Goal: Obtain resource: Download file/media

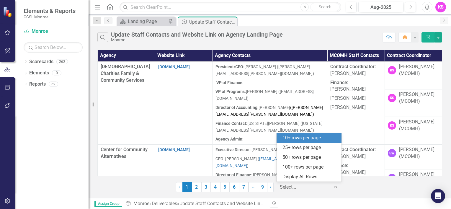
click at [336, 186] on icon "Expand" at bounding box center [335, 187] width 6 height 5
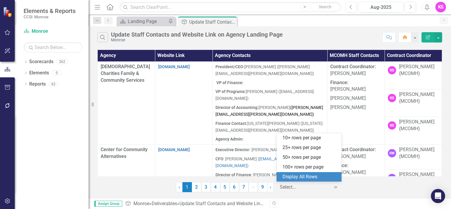
click at [327, 175] on div "Display All Rows" at bounding box center [309, 176] width 55 height 7
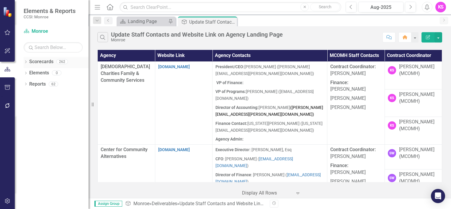
click at [27, 62] on icon "Dropdown" at bounding box center [26, 62] width 4 height 3
click at [31, 72] on div "Dropdown" at bounding box center [30, 73] width 6 height 5
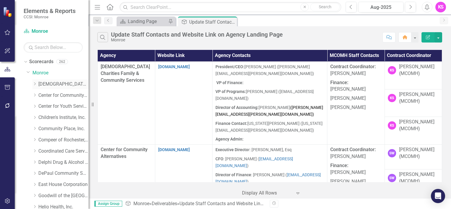
click at [36, 83] on icon "Dropdown" at bounding box center [34, 84] width 4 height 4
click at [57, 83] on link "[DEMOGRAPHIC_DATA] Charities Family & Community Services" at bounding box center [63, 84] width 50 height 7
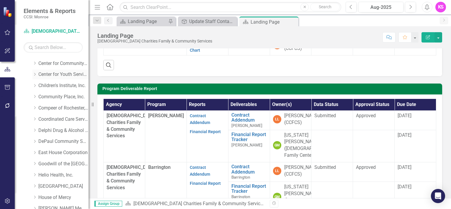
scroll to position [206, 0]
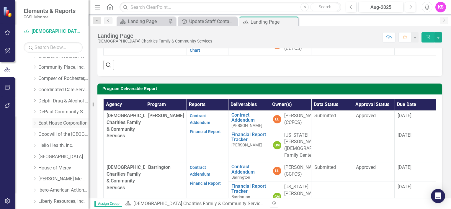
click at [36, 123] on icon "Dropdown" at bounding box center [34, 123] width 4 height 4
click at [59, 122] on link "East House Corporation" at bounding box center [63, 123] width 50 height 7
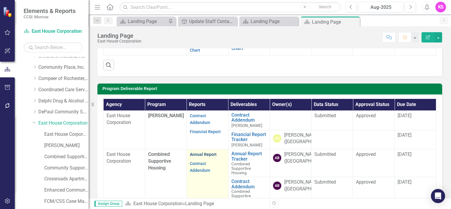
click at [199, 157] on link "Annual Report" at bounding box center [203, 154] width 27 height 5
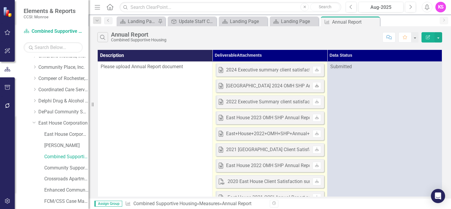
click at [316, 87] on icon "Download" at bounding box center [316, 86] width 4 height 4
click at [317, 86] on icon "Download" at bounding box center [316, 86] width 4 height 4
click at [317, 86] on icon at bounding box center [317, 85] width 4 height 4
click at [317, 69] on icon "Download" at bounding box center [316, 70] width 4 height 4
click at [315, 71] on icon "Download" at bounding box center [316, 70] width 4 height 4
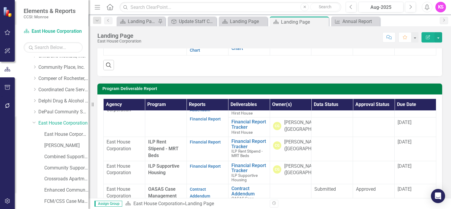
scroll to position [413, 0]
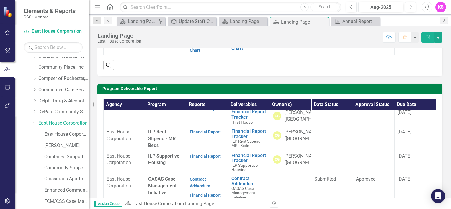
click at [195, 56] on link "Contract Addendum" at bounding box center [200, 50] width 20 height 12
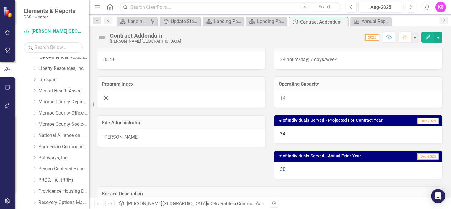
scroll to position [560, 0]
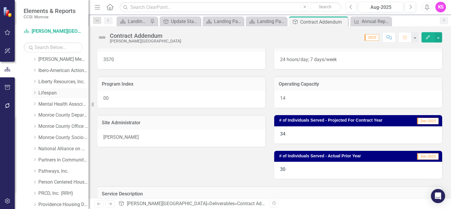
click at [36, 92] on icon "Dropdown" at bounding box center [34, 93] width 4 height 4
click at [50, 93] on link "Lifespan" at bounding box center [63, 93] width 50 height 7
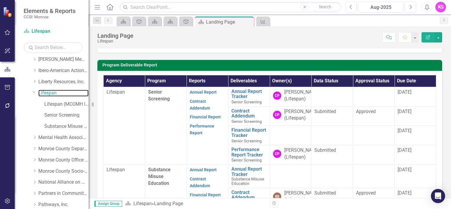
scroll to position [147, 0]
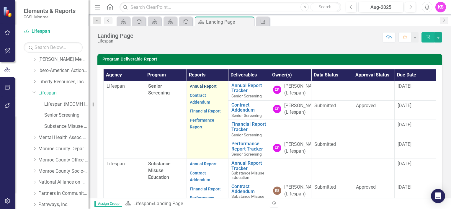
click at [200, 88] on link "Annual Report" at bounding box center [203, 86] width 27 height 5
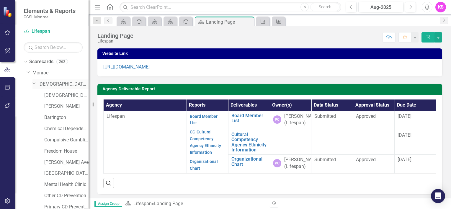
click at [59, 83] on link "[DEMOGRAPHIC_DATA] Charities Family & Community Services" at bounding box center [63, 84] width 50 height 7
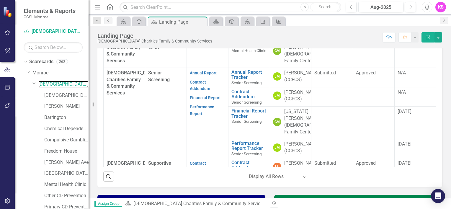
scroll to position [324, 0]
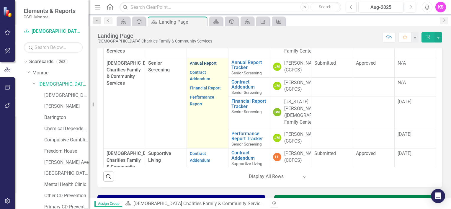
click at [193, 65] on link "Annual Report" at bounding box center [203, 63] width 27 height 5
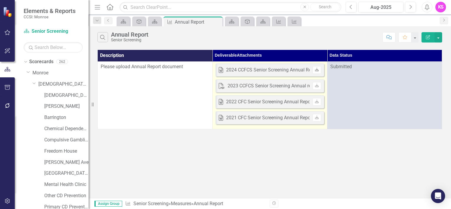
click at [315, 69] on icon "Download" at bounding box center [316, 70] width 4 height 4
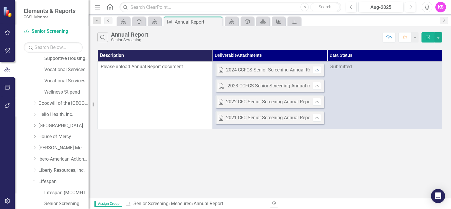
scroll to position [501, 0]
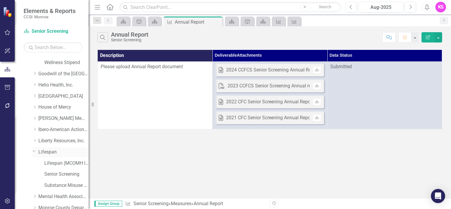
click at [50, 152] on link "Lifespan" at bounding box center [63, 152] width 50 height 7
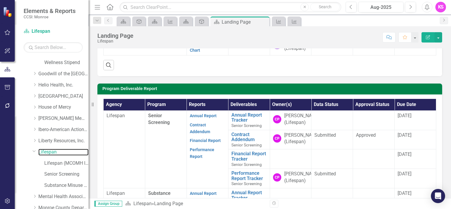
scroll to position [147, 0]
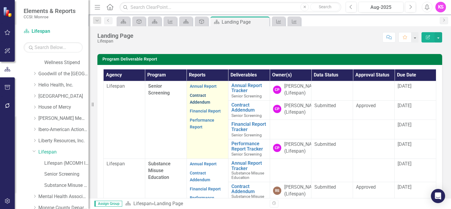
click at [195, 104] on link "Contract Addendum" at bounding box center [200, 99] width 20 height 12
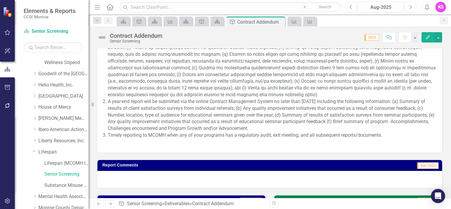
scroll to position [584, 0]
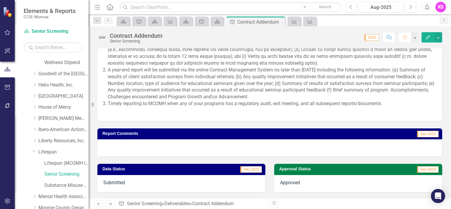
click at [107, 80] on span "A year-end report will be submitted via the online Contract Management System n…" at bounding box center [269, 57] width 333 height 116
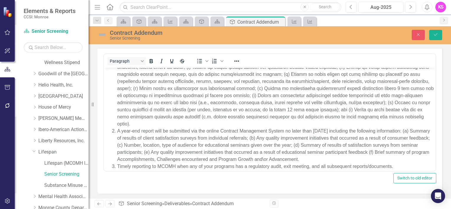
scroll to position [29, 0]
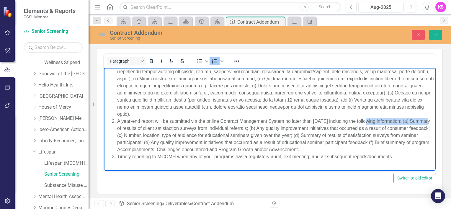
drag, startPoint x: 115, startPoint y: 128, endPoint x: 368, endPoint y: 120, distance: 252.9
click at [368, 120] on ol "A year-end report will be submitted via the online Contract Management System n…" at bounding box center [269, 100] width 329 height 120
click at [275, 113] on li "Rich Text Area. Press ALT-0 for help." at bounding box center [275, 79] width 317 height 78
drag, startPoint x: 116, startPoint y: 128, endPoint x: 427, endPoint y: 149, distance: 311.6
click at [427, 149] on html "A year-end report will be submitted via the online Contract Management System n…" at bounding box center [270, 108] width 332 height 140
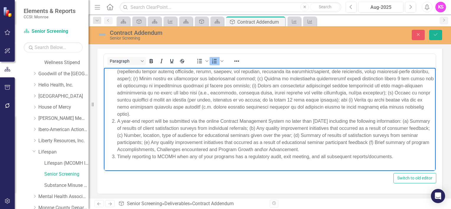
copy li "(a) Summary of results of client satisfaction surveys from individual referrals…"
click at [418, 35] on icon "Close" at bounding box center [417, 34] width 5 height 4
